Goal: Task Accomplishment & Management: Manage account settings

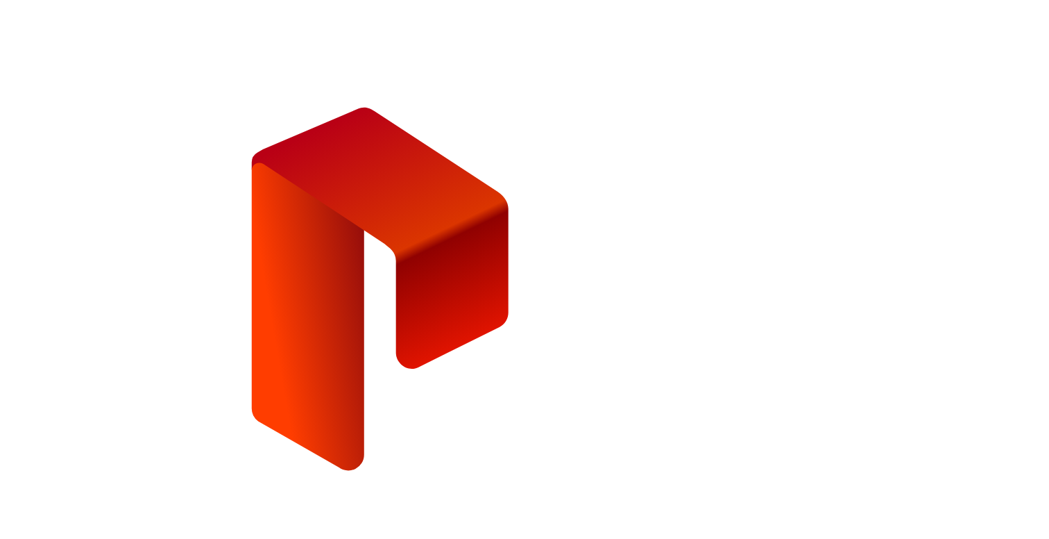
type input "**********"
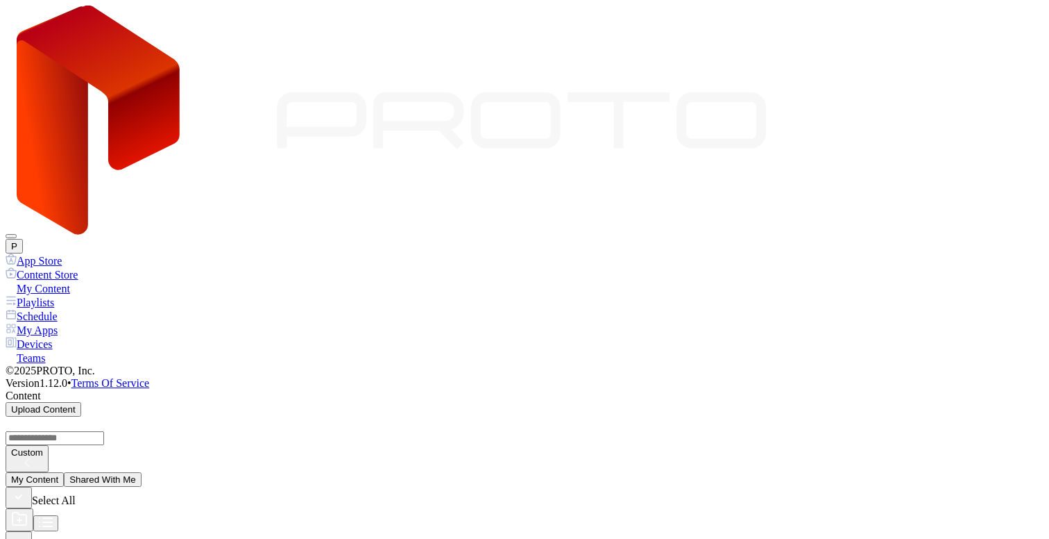
click at [26, 533] on icon "button" at bounding box center [18, 540] width 15 height 15
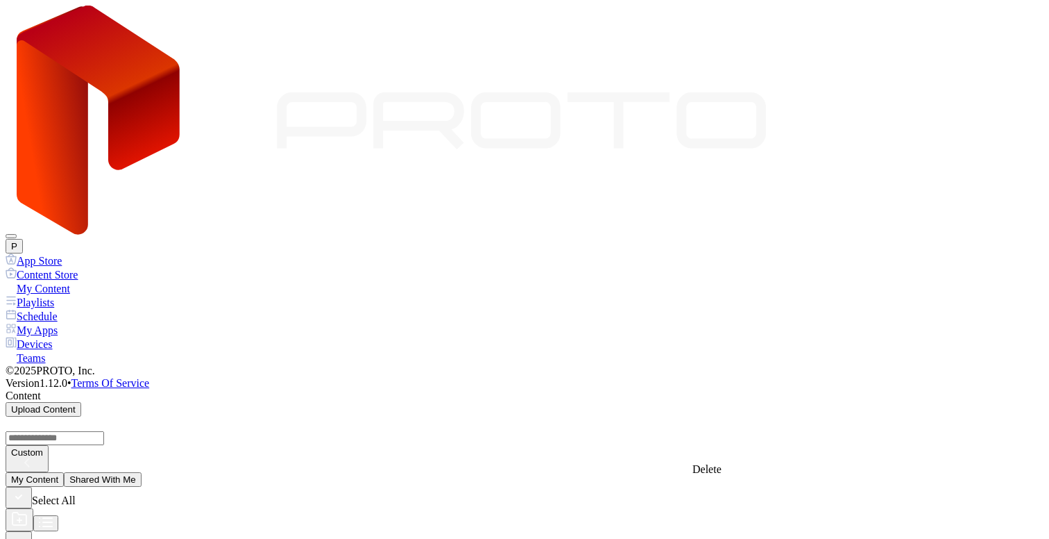
click at [26, 533] on icon "button" at bounding box center [18, 540] width 15 height 15
